Goal: Task Accomplishment & Management: Complete application form

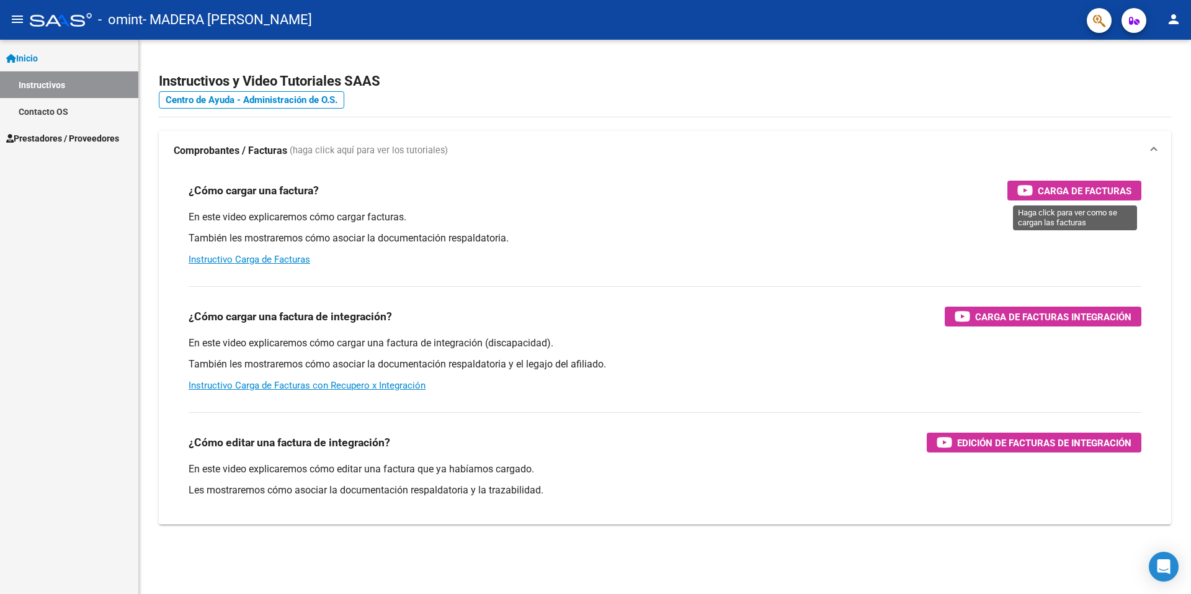
click at [1070, 188] on span "Carga de Facturas" at bounding box center [1085, 191] width 94 height 16
click at [87, 133] on span "Prestadores / Proveedores" at bounding box center [62, 139] width 113 height 14
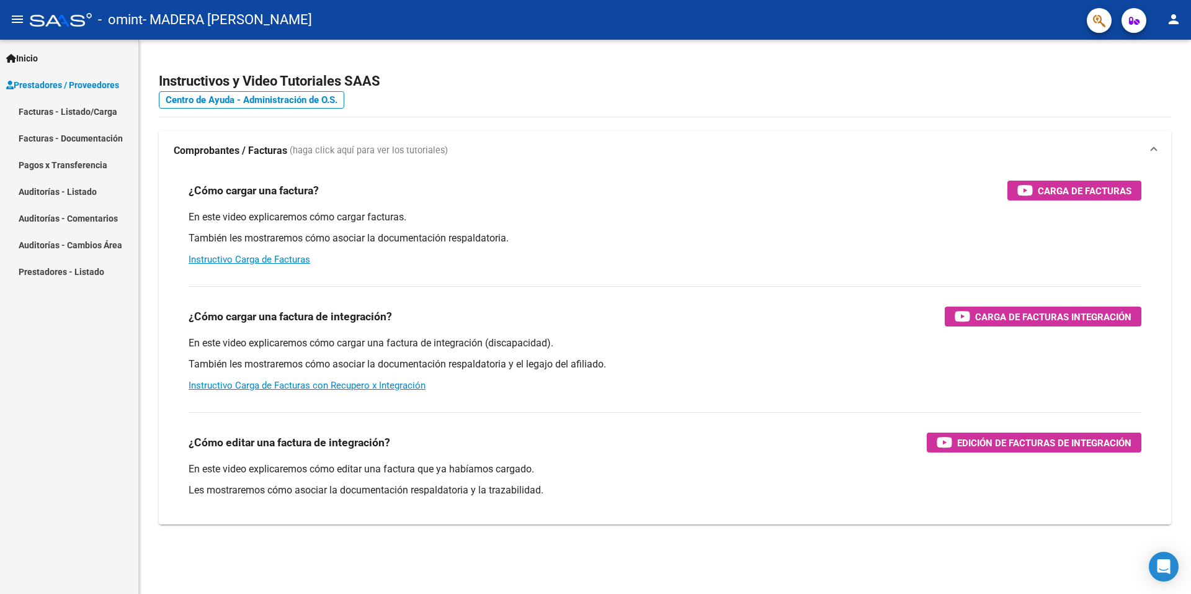
click at [95, 110] on link "Facturas - Listado/Carga" at bounding box center [69, 111] width 138 height 27
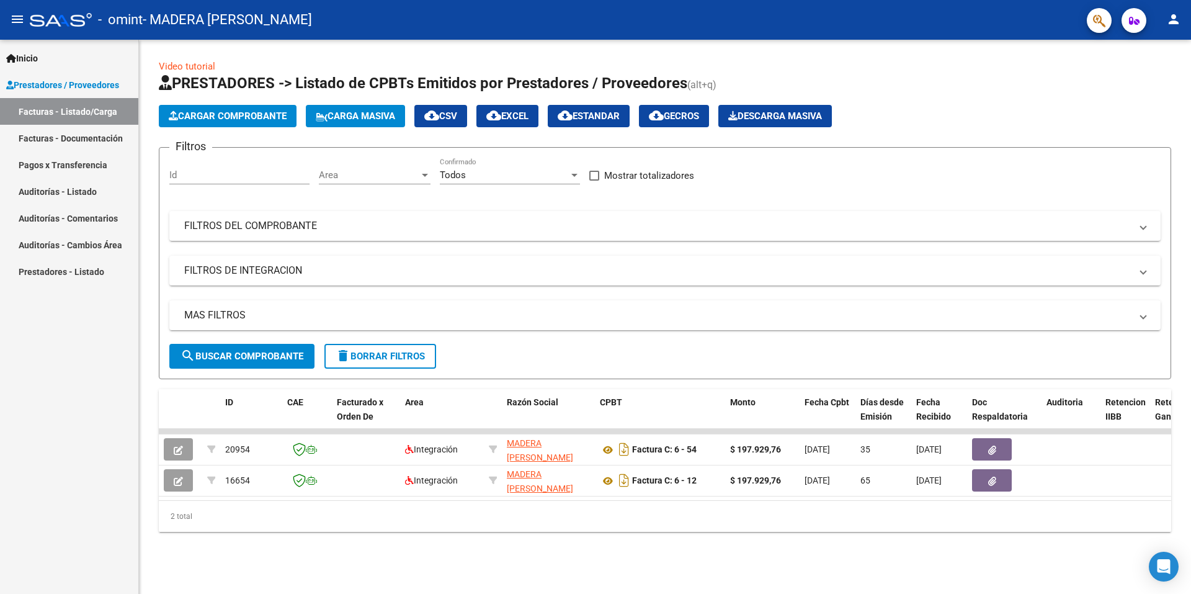
click at [38, 55] on span "Inicio" at bounding box center [22, 59] width 32 height 14
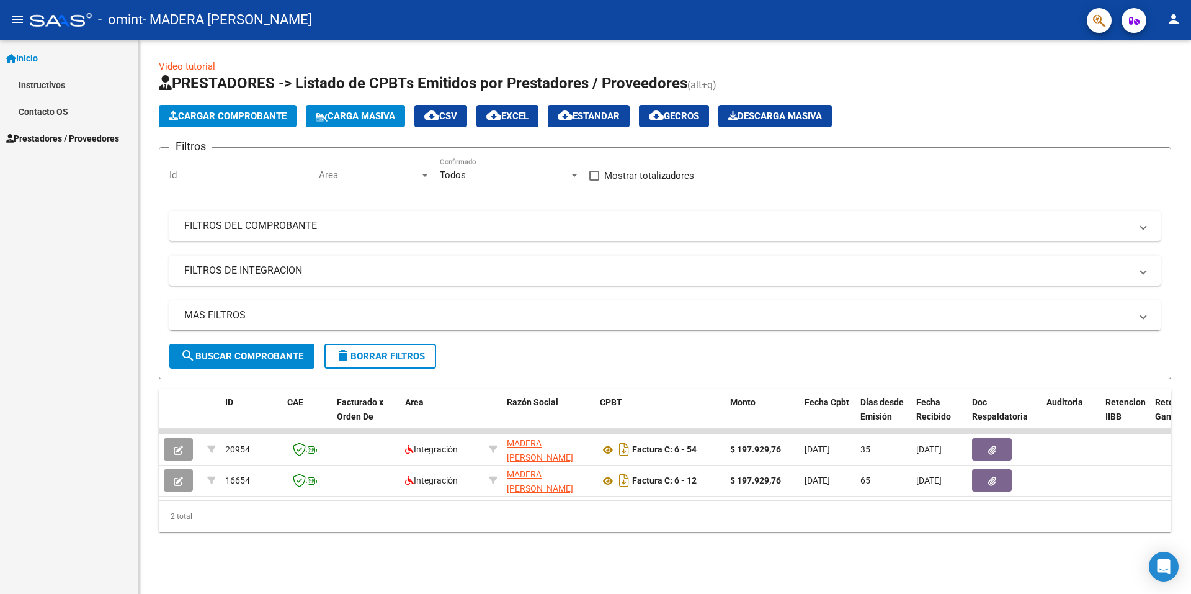
click at [35, 83] on link "Instructivos" at bounding box center [69, 84] width 138 height 27
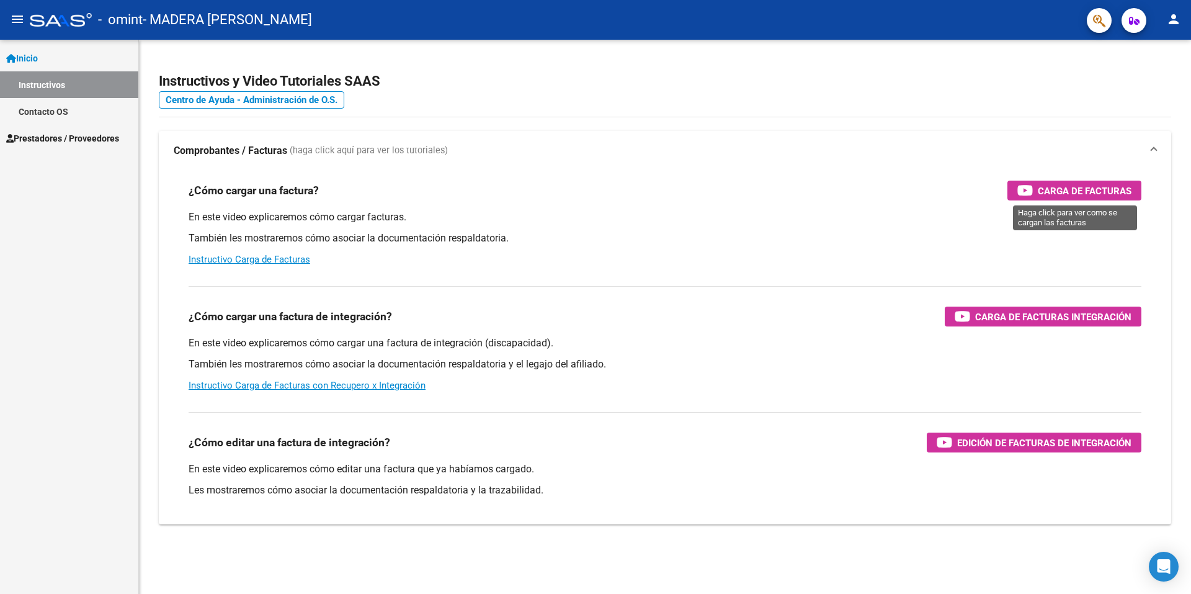
click at [1080, 187] on span "Carga de Facturas" at bounding box center [1085, 191] width 94 height 16
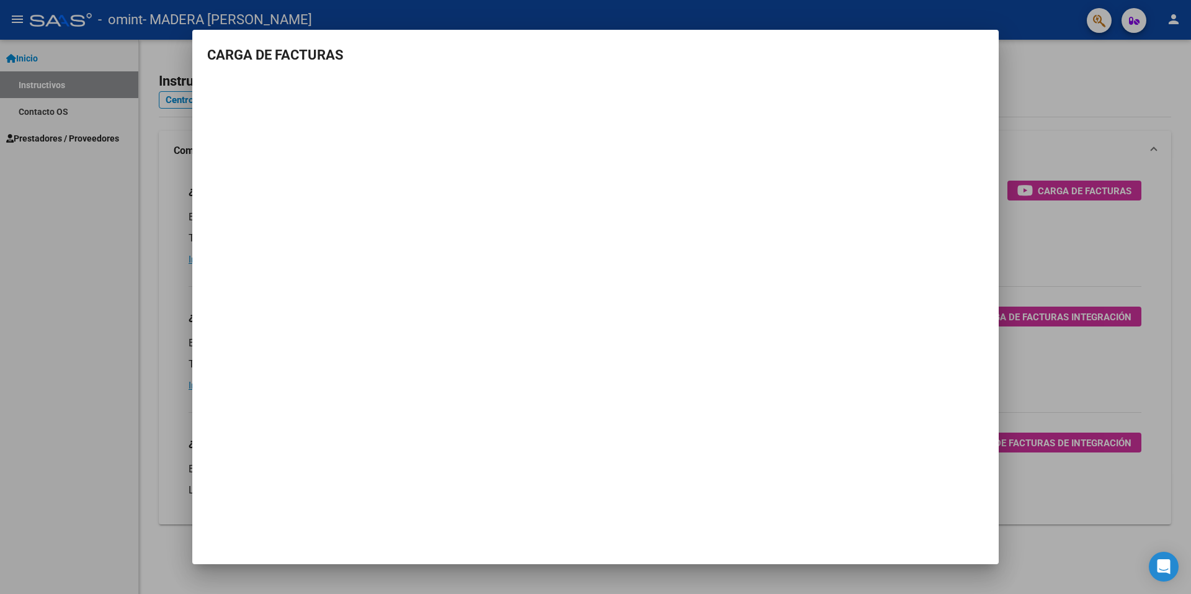
click at [826, 416] on mat-dialog-container "CARGA DE FACTURAS" at bounding box center [595, 297] width 807 height 534
click at [1046, 134] on div at bounding box center [595, 297] width 1191 height 594
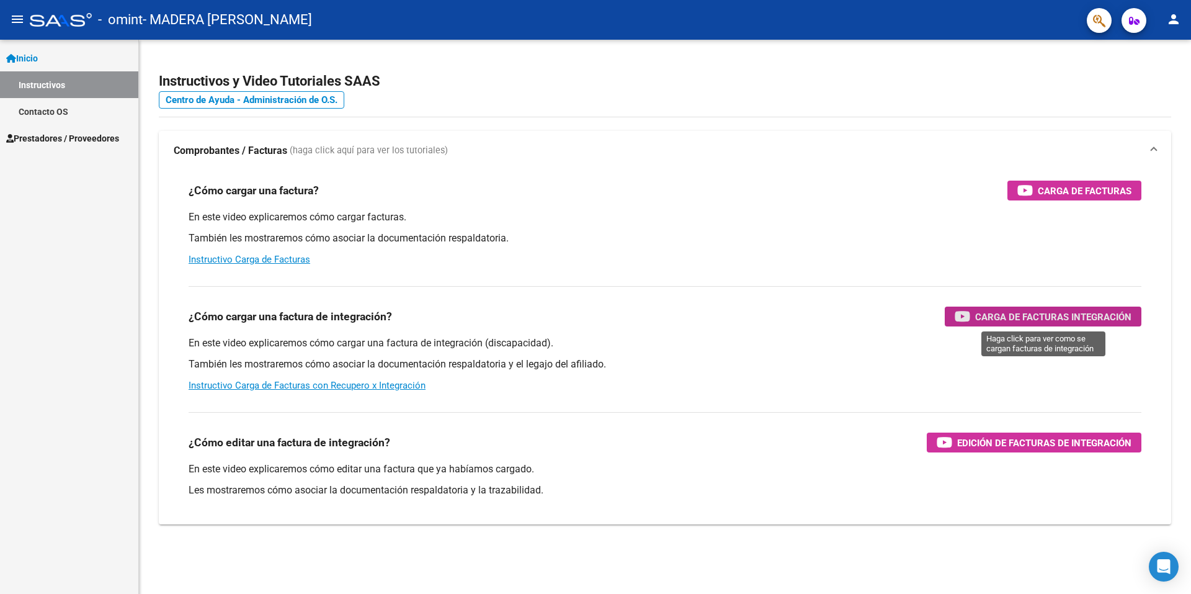
click at [996, 313] on span "Carga de Facturas Integración" at bounding box center [1053, 317] width 156 height 16
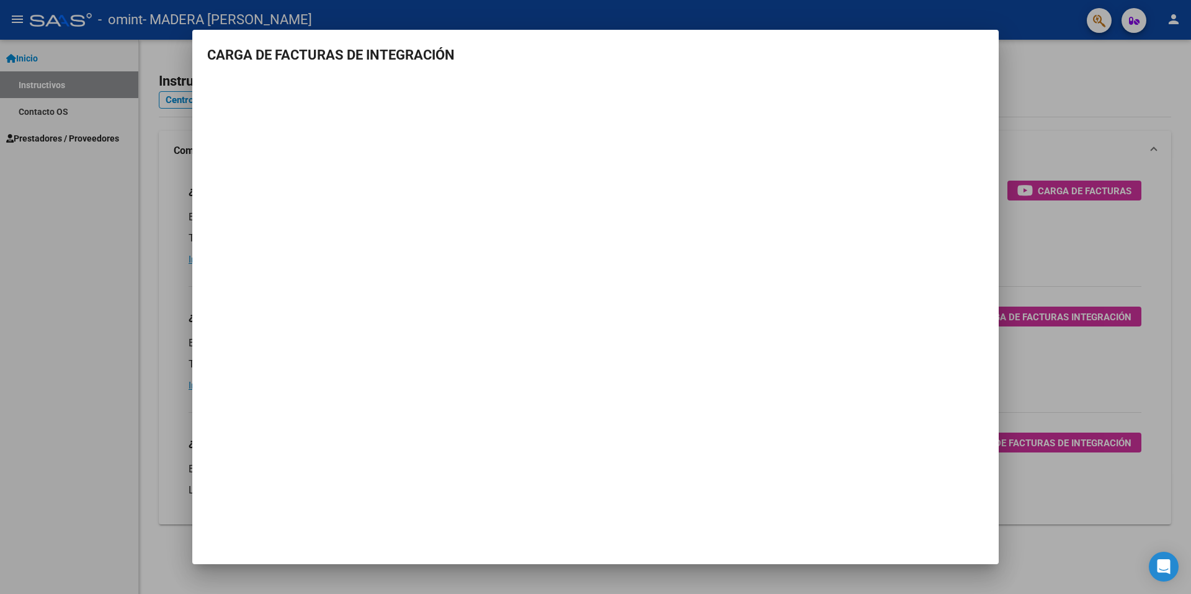
click at [1065, 144] on div at bounding box center [595, 297] width 1191 height 594
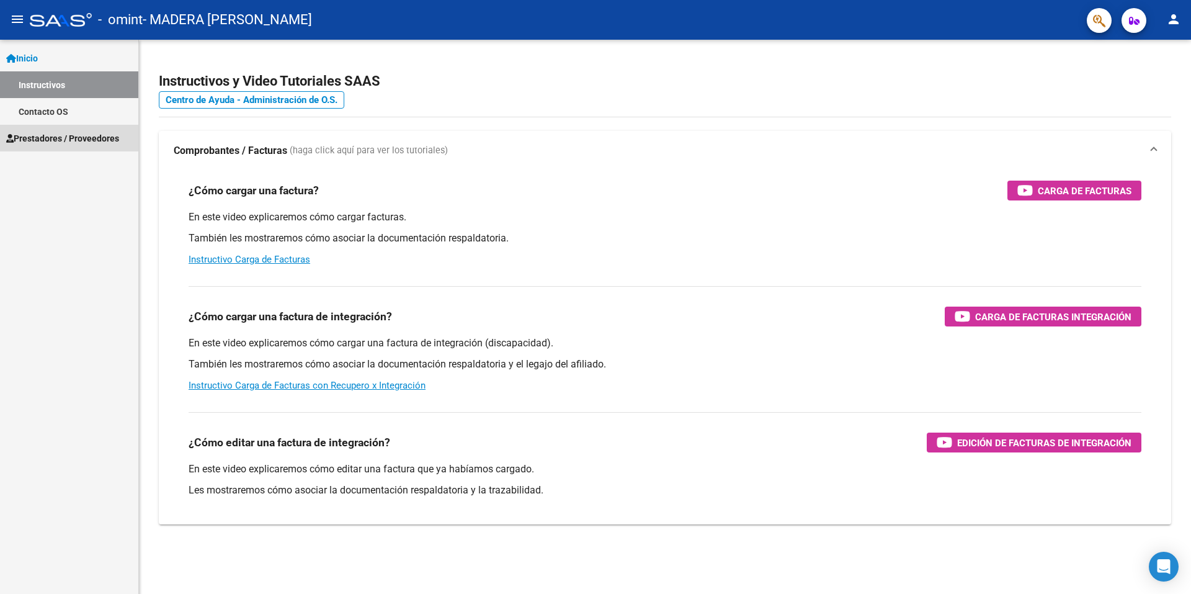
click at [66, 133] on span "Prestadores / Proveedores" at bounding box center [62, 139] width 113 height 14
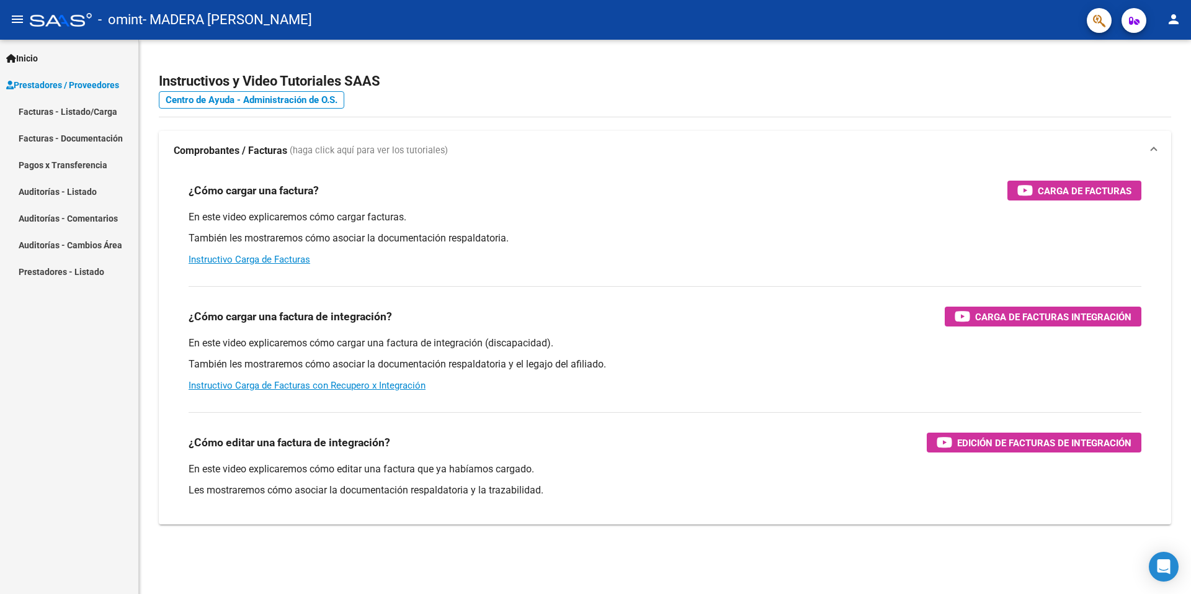
click at [68, 110] on link "Facturas - Listado/Carga" at bounding box center [69, 111] width 138 height 27
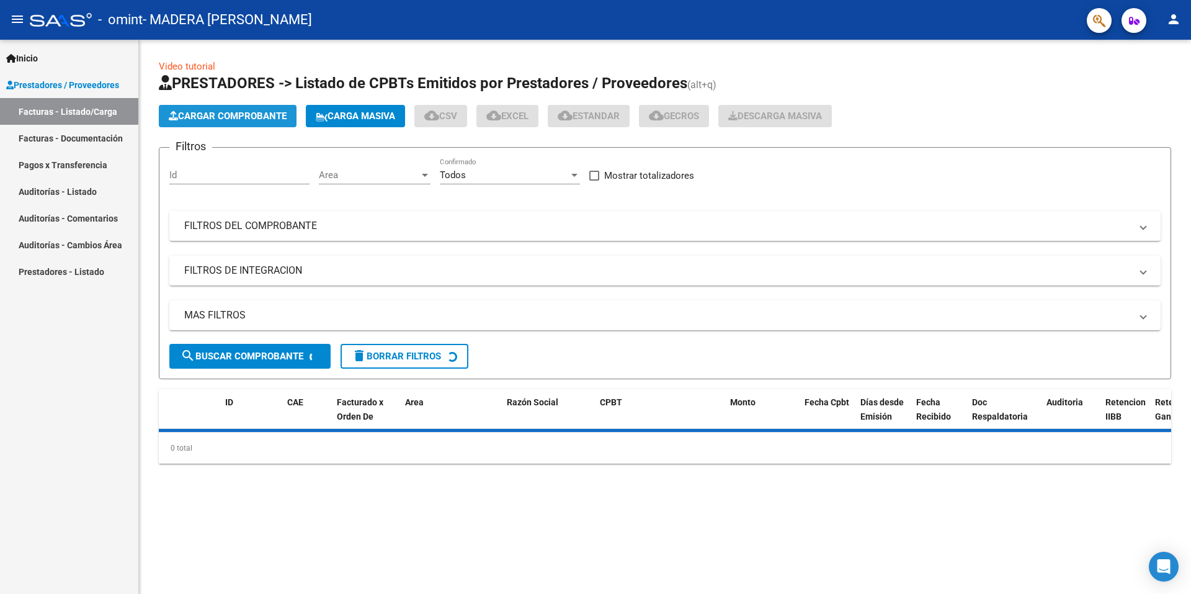
click at [228, 115] on span "Cargar Comprobante" at bounding box center [228, 115] width 118 height 11
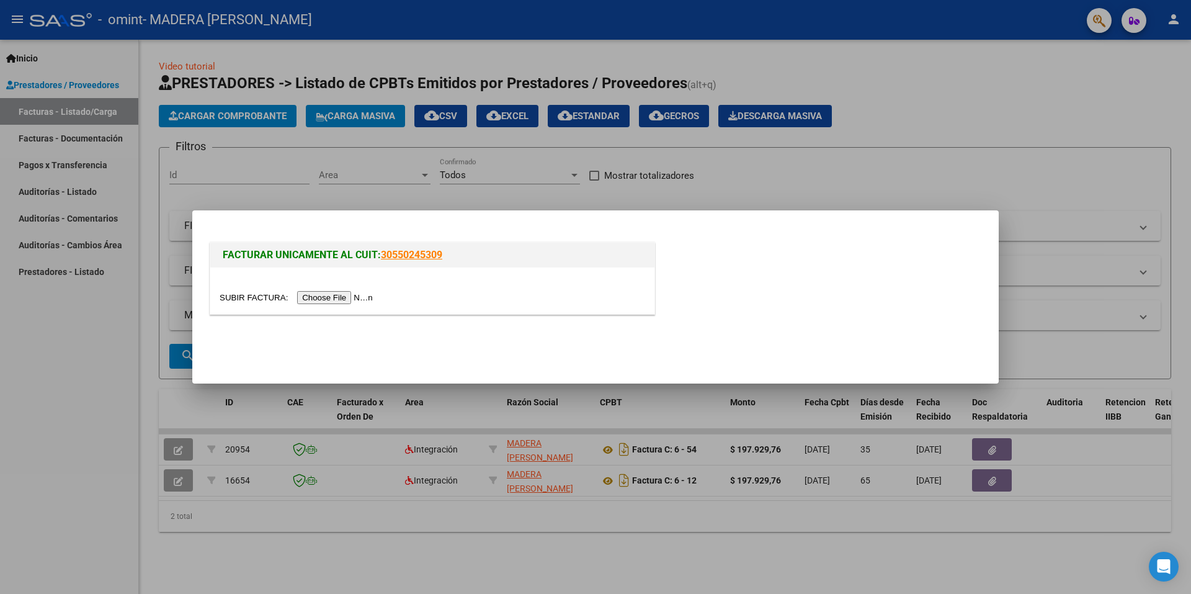
click at [326, 294] on input "file" at bounding box center [298, 297] width 157 height 13
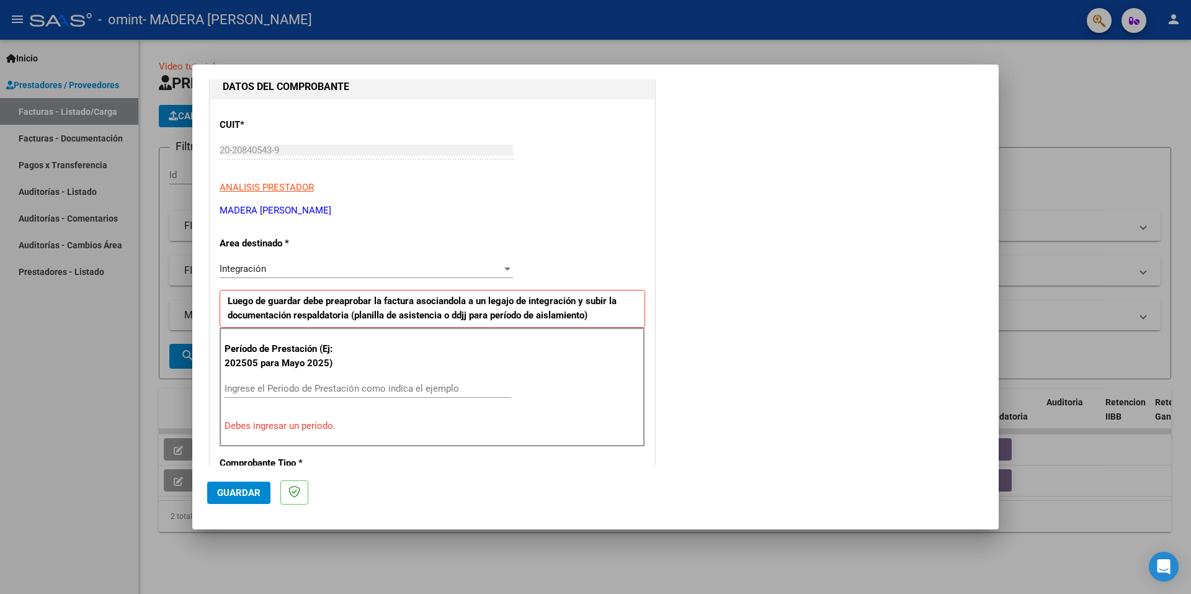
scroll to position [137, 0]
click at [287, 387] on input "Ingrese el Período de Prestación como indica el ejemplo" at bounding box center [368, 387] width 287 height 11
type input "202509"
click at [734, 345] on div "COMENTARIOS Comentarios del Prestador / Gerenciador:" at bounding box center [821, 496] width 326 height 1078
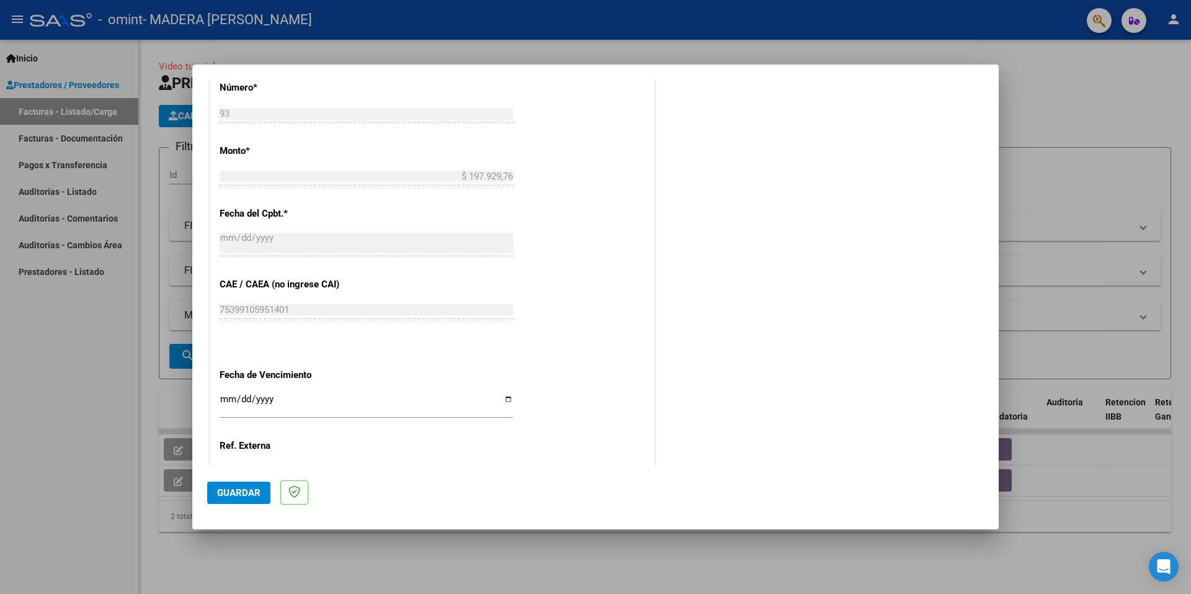
scroll to position [605, 0]
click at [503, 397] on input "Ingresar la fecha" at bounding box center [366, 403] width 293 height 20
type input "[DATE]"
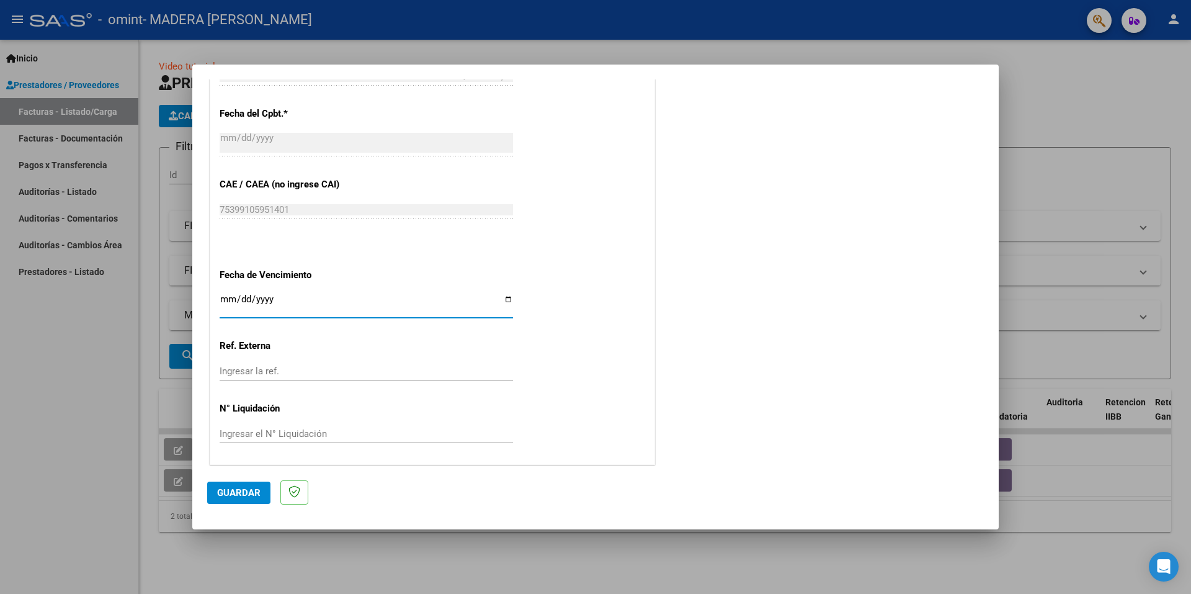
scroll to position [706, 0]
click at [239, 495] on span "Guardar" at bounding box center [238, 492] width 43 height 11
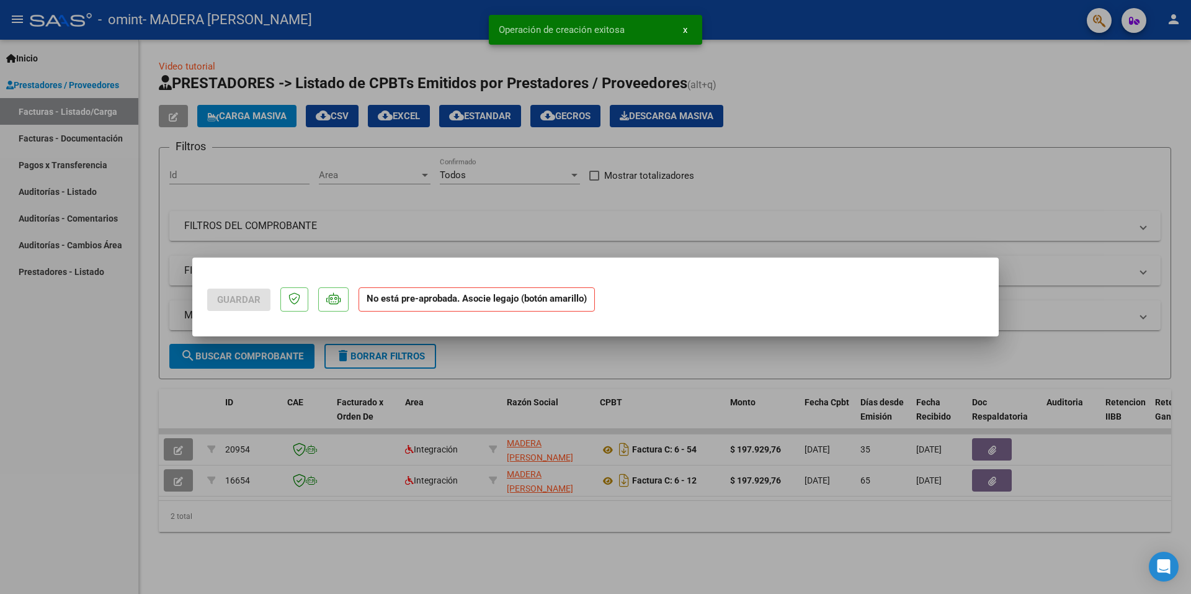
scroll to position [0, 0]
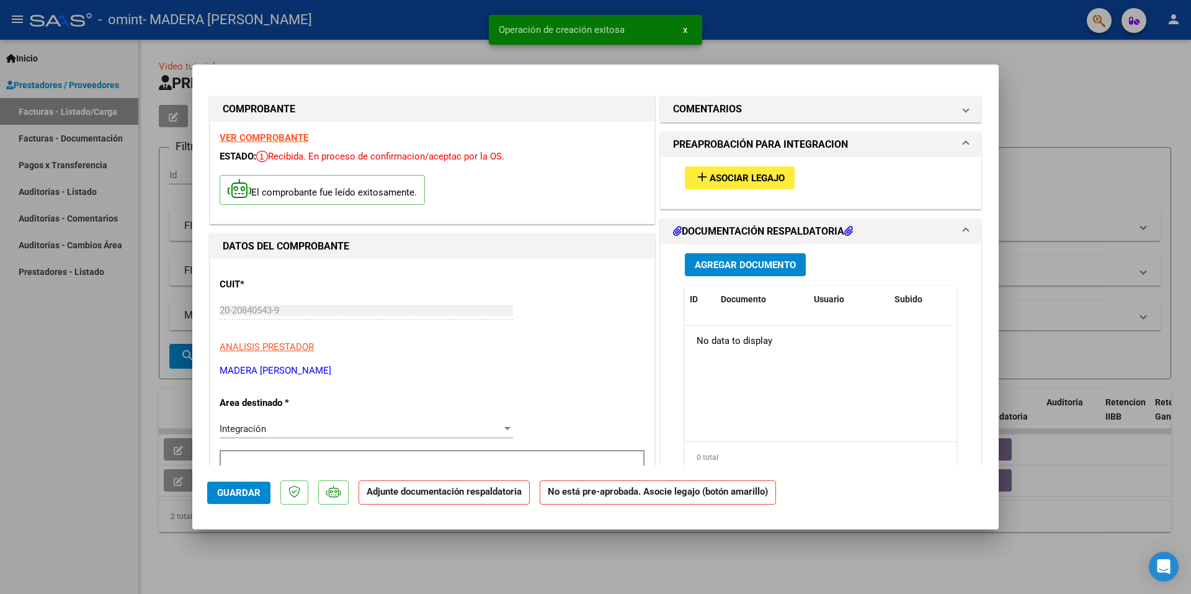
click at [744, 177] on span "Asociar Legajo" at bounding box center [747, 177] width 75 height 11
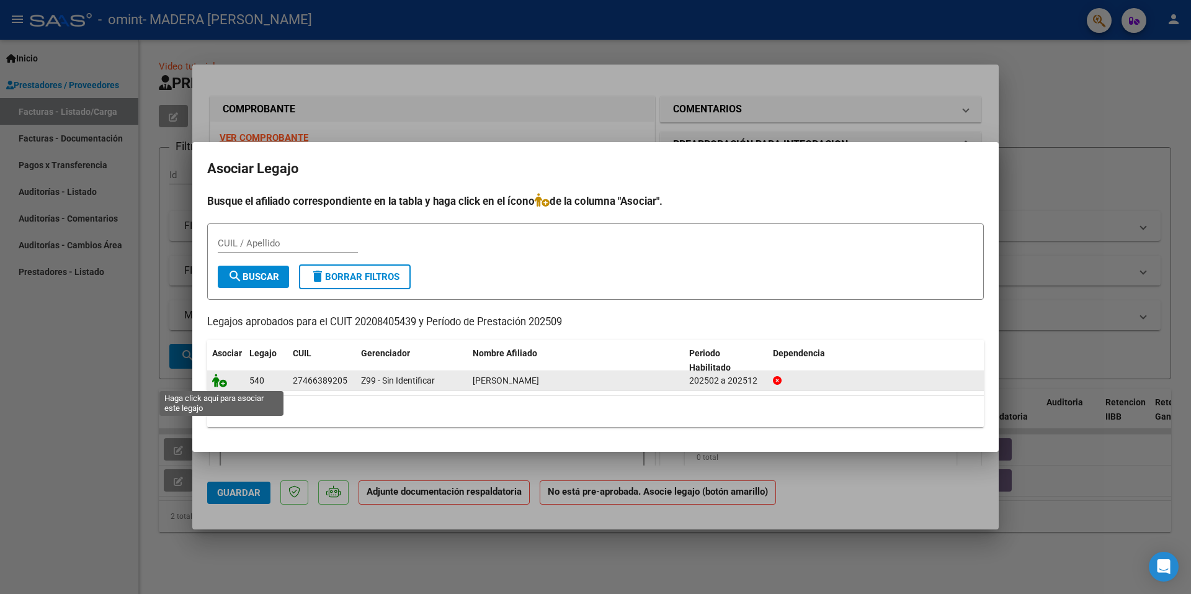
click at [223, 382] on icon at bounding box center [219, 381] width 15 height 14
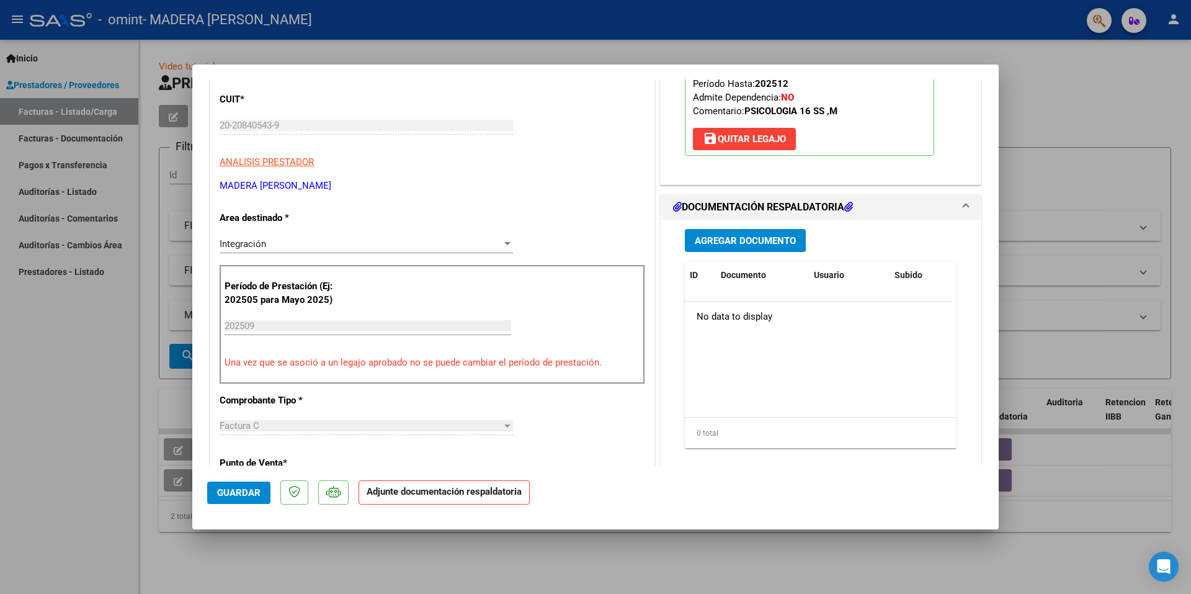
scroll to position [186, 0]
click at [738, 235] on span "Agregar Documento" at bounding box center [745, 240] width 101 height 11
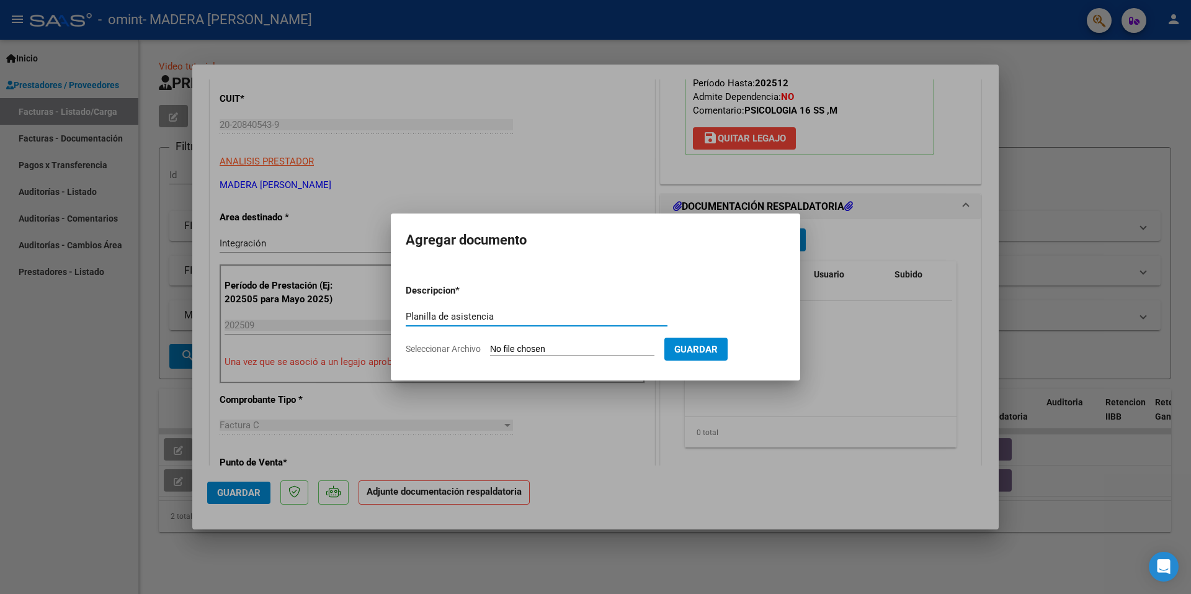
type input "Planilla de asistencia"
click at [454, 346] on span "Seleccionar Archivo" at bounding box center [443, 349] width 75 height 10
click at [490, 346] on input "Seleccionar Archivo" at bounding box center [572, 350] width 164 height 12
type input "C:\fakepath\[PERSON_NAME] - Asistencia 2025.09.pdf"
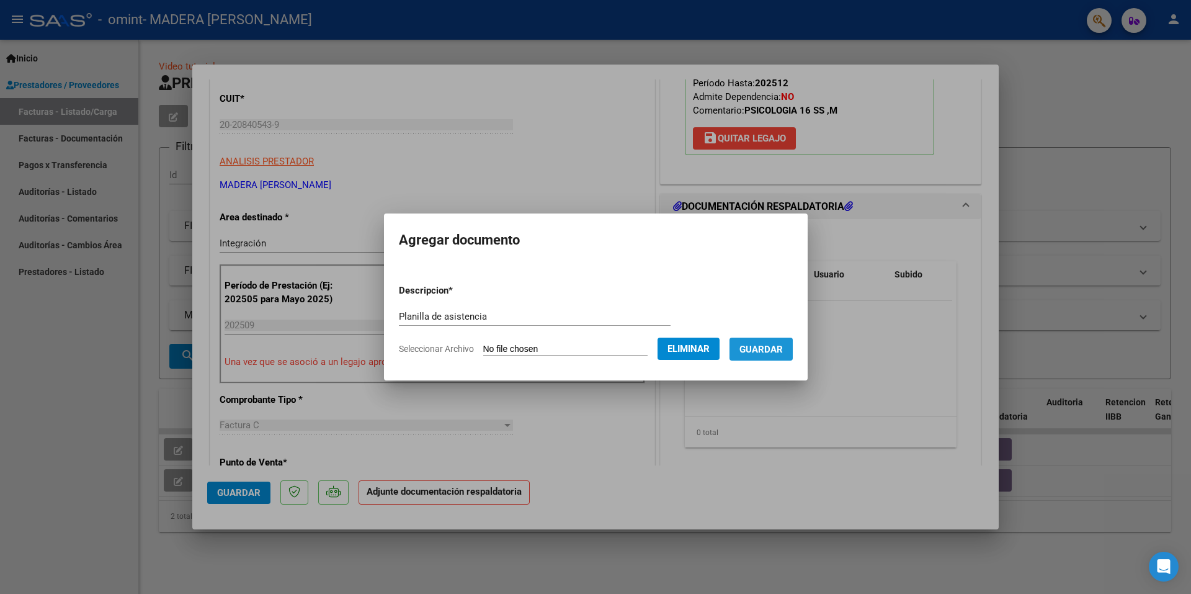
click at [783, 348] on span "Guardar" at bounding box center [761, 349] width 43 height 11
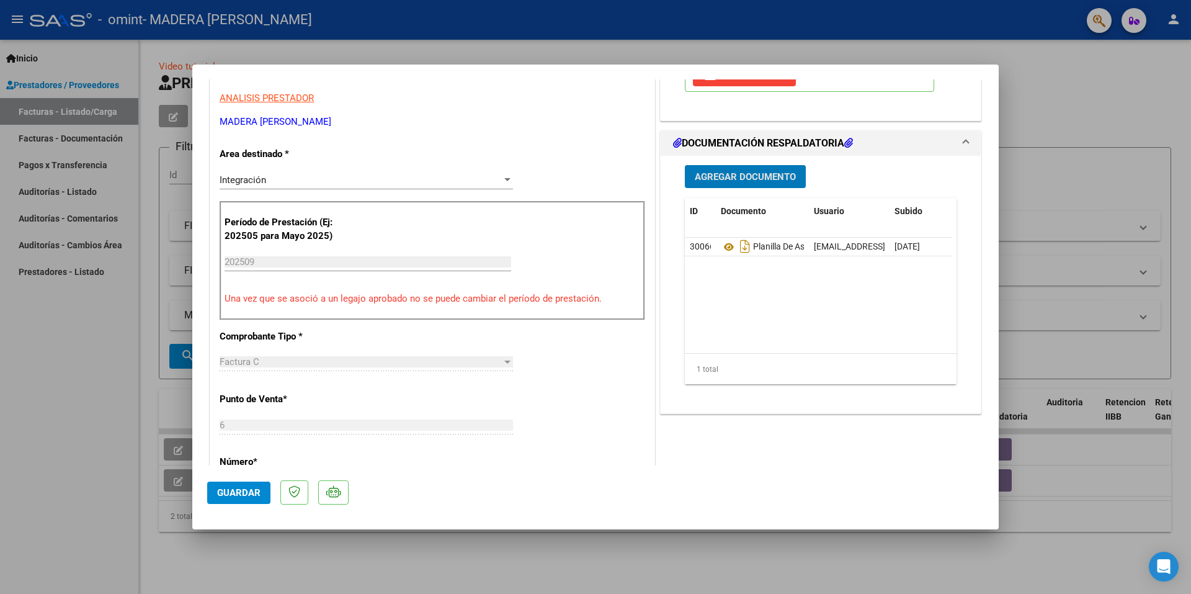
scroll to position [248, 0]
click at [225, 491] on span "Guardar" at bounding box center [238, 492] width 43 height 11
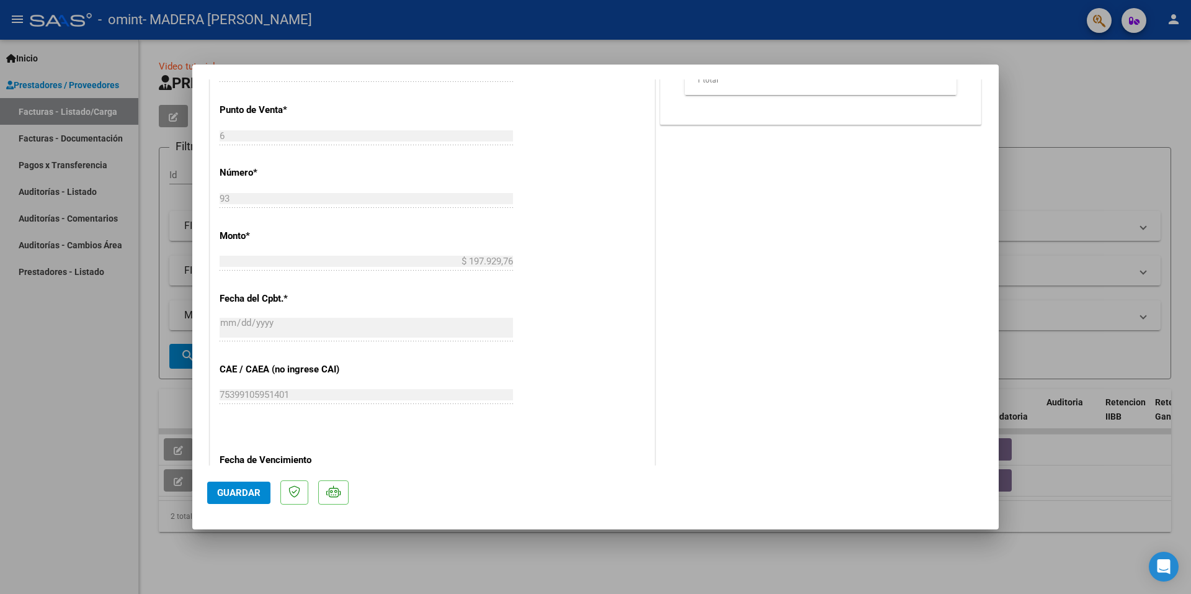
scroll to position [725, 0]
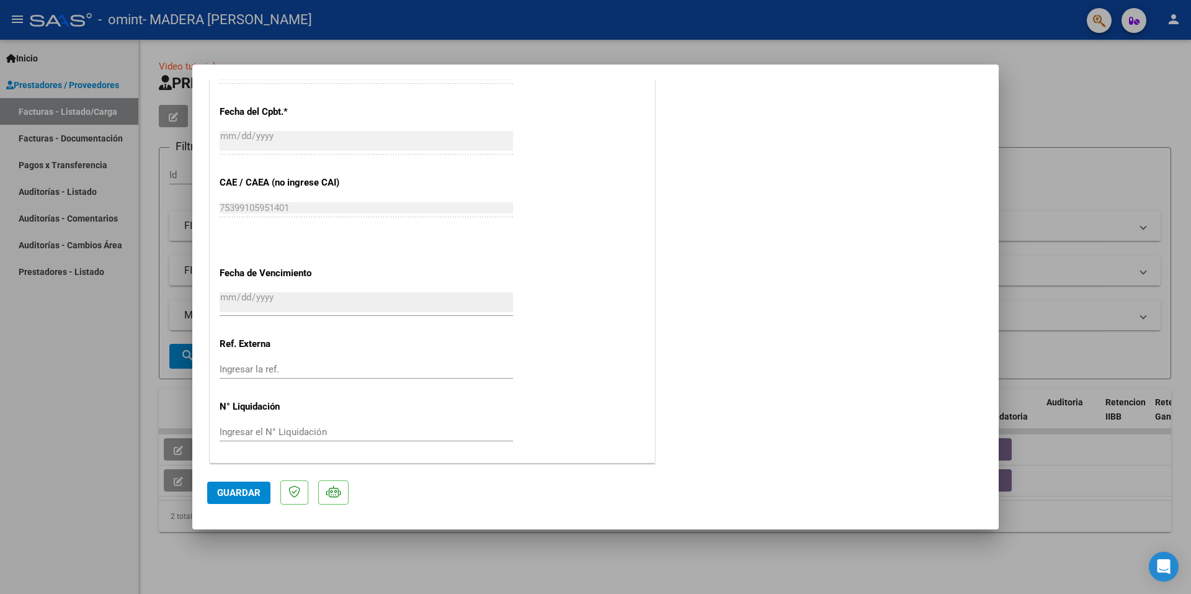
click at [498, 54] on div at bounding box center [595, 297] width 1191 height 594
type input "$ 0,00"
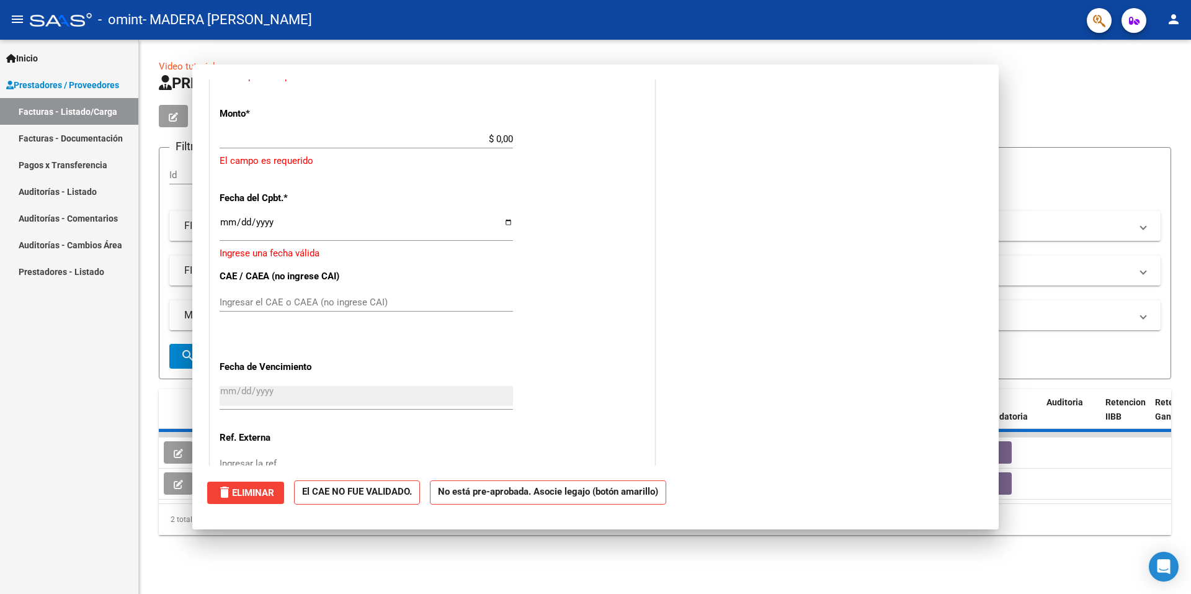
scroll to position [687, 0]
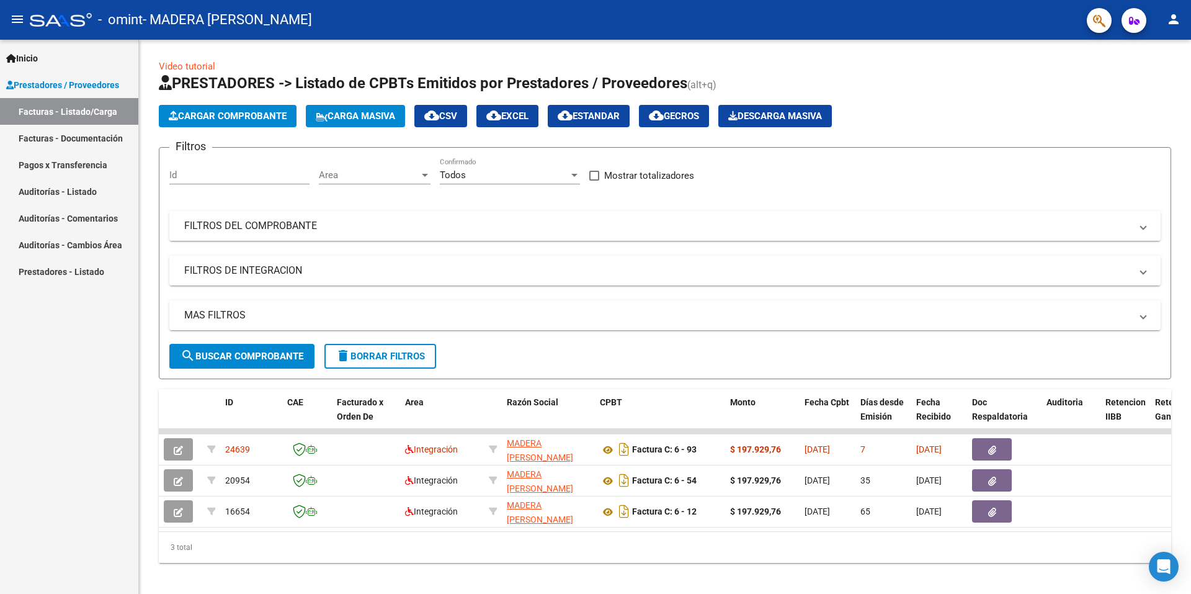
click at [1171, 24] on mat-icon "person" at bounding box center [1174, 19] width 15 height 15
click at [1136, 83] on button "exit_to_app Salir" at bounding box center [1149, 82] width 76 height 30
